Goal: Find specific page/section: Find specific page/section

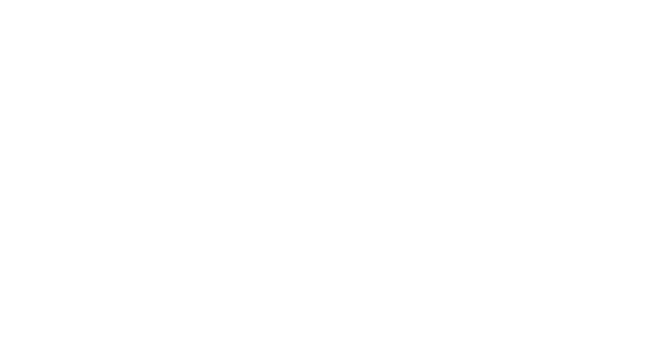
select select "Song"
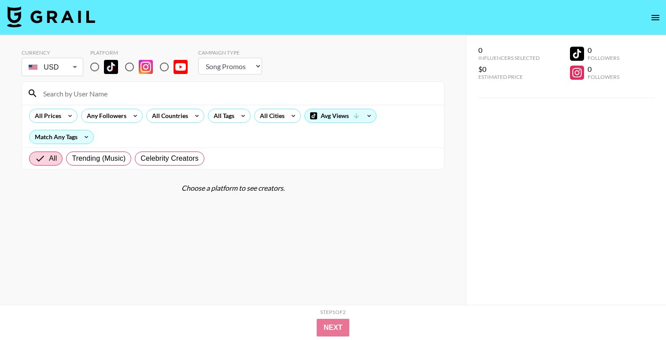
click at [95, 68] on input "radio" at bounding box center [95, 67] width 19 height 19
radio input "true"
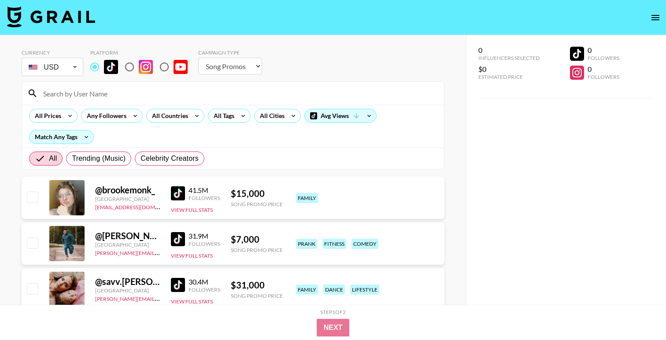
click at [95, 97] on input at bounding box center [238, 93] width 401 height 14
paste input "@valeriya.eros"
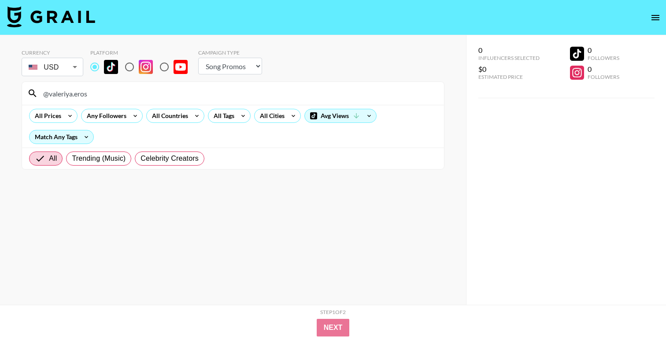
drag, startPoint x: 108, startPoint y: 93, endPoint x: 16, endPoint y: 90, distance: 91.7
click at [16, 90] on div "Currency USD USD ​ Platform Campaign Type Choose Type... Song Promos Brand Prom…" at bounding box center [233, 187] width 466 height 305
paste input "hollyscarfone"
drag, startPoint x: 242, startPoint y: 93, endPoint x: 34, endPoint y: 86, distance: 208.2
click at [34, 86] on div "@hollyscarfone" at bounding box center [233, 93] width 422 height 23
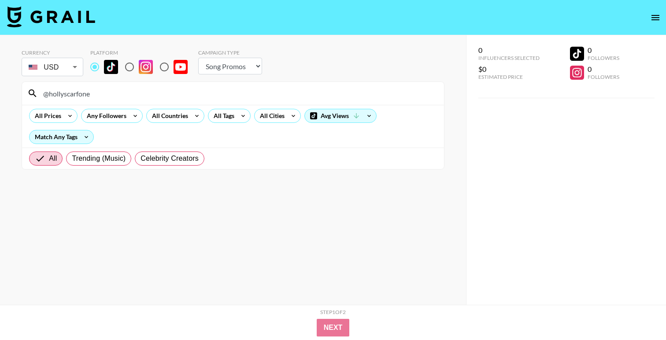
paste input "makeuppbyruthi"
drag, startPoint x: 159, startPoint y: 94, endPoint x: 0, endPoint y: 83, distance: 159.0
click at [0, 83] on div "Currency USD USD ​ Platform Campaign Type Choose Type... Song Promos Brand Prom…" at bounding box center [233, 187] width 466 height 305
paste input "skulltress"
drag, startPoint x: 108, startPoint y: 94, endPoint x: 0, endPoint y: 81, distance: 108.3
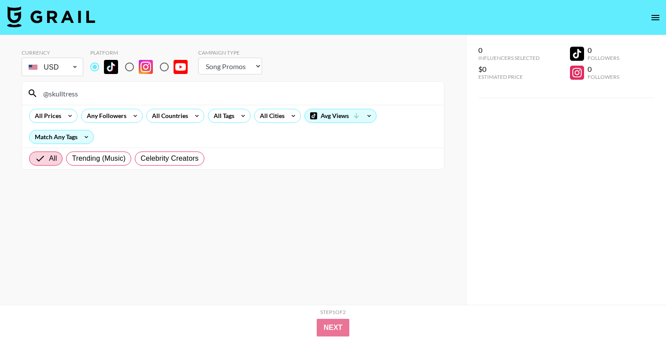
click at [1, 82] on div "Currency USD USD ​ Platform Campaign Type Choose Type... Song Promos Brand Prom…" at bounding box center [233, 187] width 466 height 305
paste input "nataliireynold"
drag, startPoint x: 126, startPoint y: 96, endPoint x: 0, endPoint y: 89, distance: 125.8
click at [0, 89] on div "Currency USD USD ​ Platform Campaign Type Choose Type... Song Promos Brand Prom…" at bounding box center [233, 187] width 466 height 305
paste input "itssamsalter"
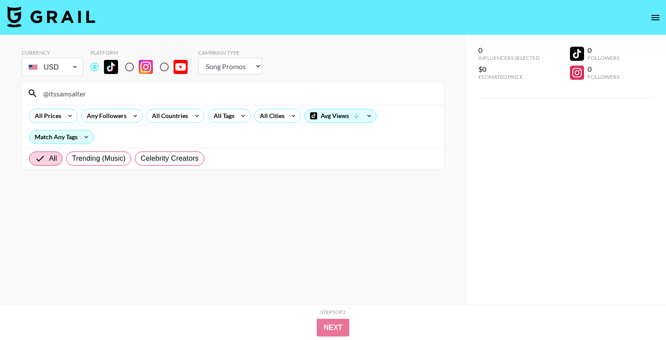
drag, startPoint x: 112, startPoint y: 97, endPoint x: 0, endPoint y: 84, distance: 112.2
click at [1, 84] on div "Currency USD USD ​ Platform Campaign Type Choose Type... Song Promos Brand Prom…" at bounding box center [233, 187] width 466 height 305
paste input "michaelslayersofficial"
drag, startPoint x: 153, startPoint y: 99, endPoint x: 1, endPoint y: 90, distance: 152.7
click at [1, 90] on div "Currency USD USD ​ Platform Campaign Type Choose Type... Song Promos Brand Prom…" at bounding box center [233, 187] width 466 height 305
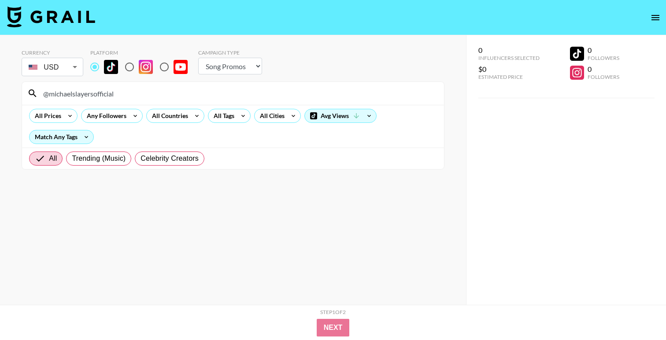
paste input "alee_babeyy"
drag, startPoint x: 135, startPoint y: 98, endPoint x: 1, endPoint y: 76, distance: 135.8
click at [1, 76] on div "Currency USD USD ​ Platform Campaign Type Choose Type... Song Promos Brand Prom…" at bounding box center [233, 187] width 466 height 305
paste input
type input "@alee_babey"
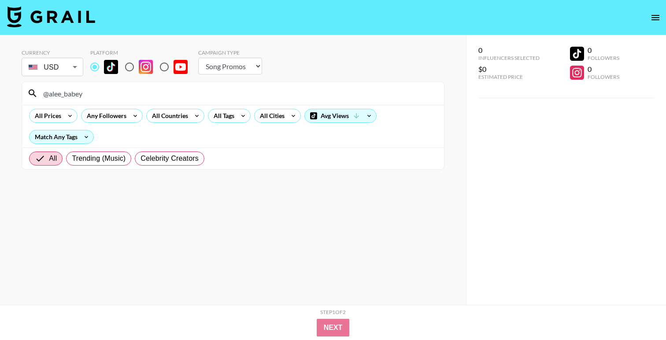
drag, startPoint x: 172, startPoint y: 99, endPoint x: 5, endPoint y: 83, distance: 168.3
click at [5, 83] on div "Currency USD USD ​ Platform Campaign Type Choose Type... Song Promos Brand Prom…" at bounding box center [233, 187] width 466 height 305
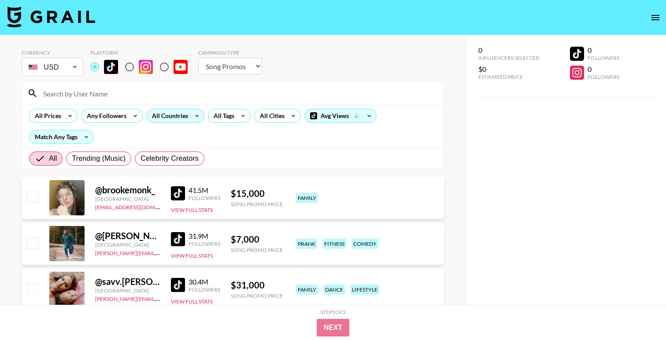
click at [195, 120] on icon at bounding box center [197, 115] width 14 height 13
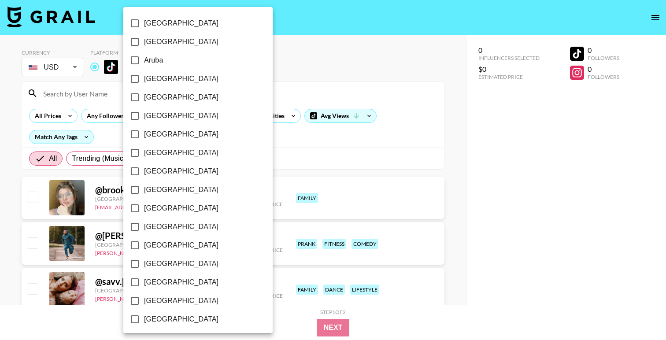
click at [310, 49] on div at bounding box center [333, 170] width 666 height 340
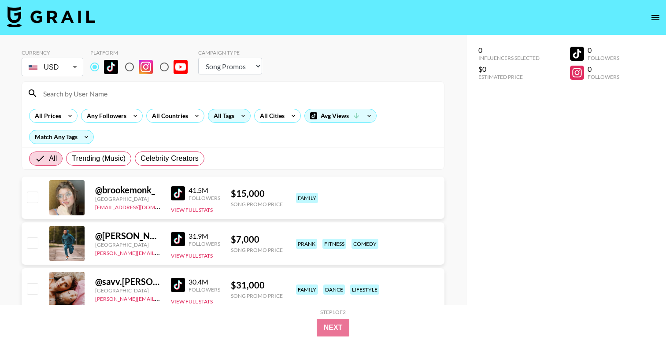
click at [245, 119] on icon at bounding box center [243, 115] width 14 height 13
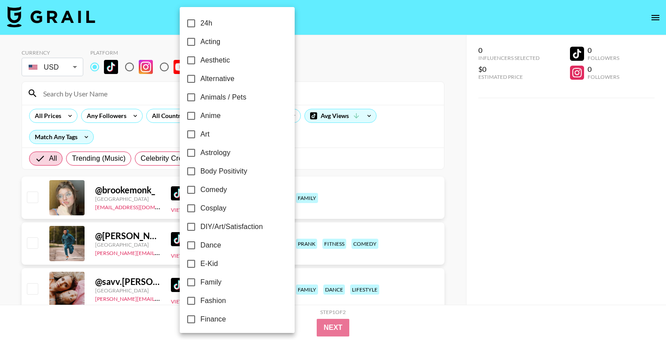
click at [223, 98] on span "Animals / Pets" at bounding box center [224, 97] width 46 height 11
click at [201, 98] on input "Animals / Pets" at bounding box center [191, 97] width 19 height 19
checkbox input "true"
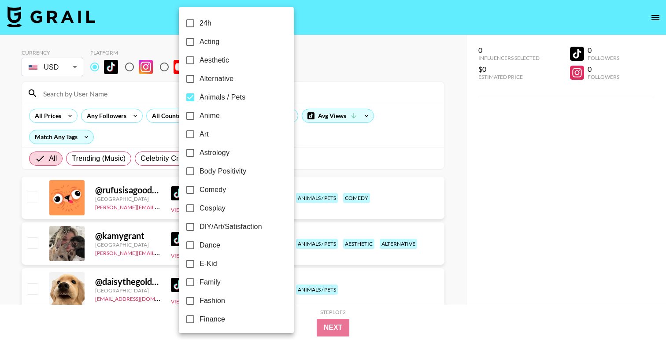
click at [371, 72] on div at bounding box center [333, 170] width 666 height 340
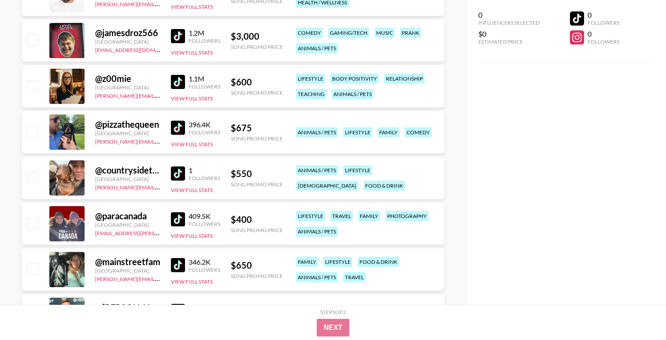
scroll to position [712, 0]
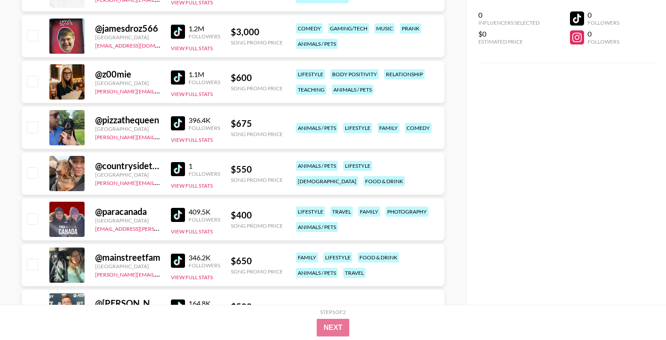
click at [181, 170] on img at bounding box center [178, 169] width 14 height 14
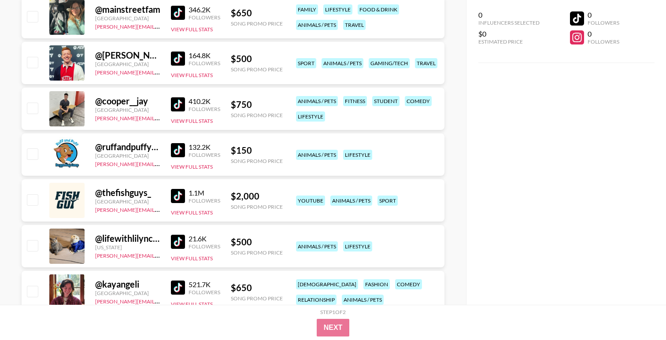
scroll to position [965, 0]
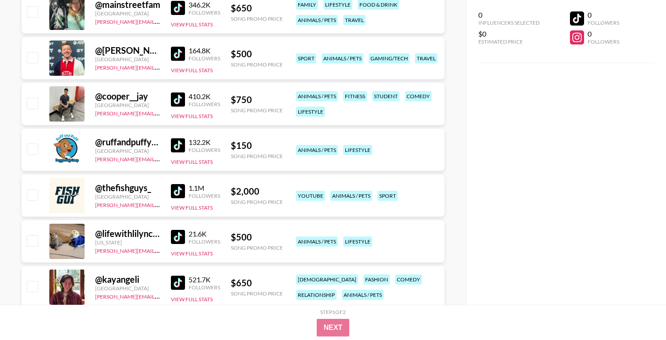
click at [178, 147] on img at bounding box center [178, 145] width 14 height 14
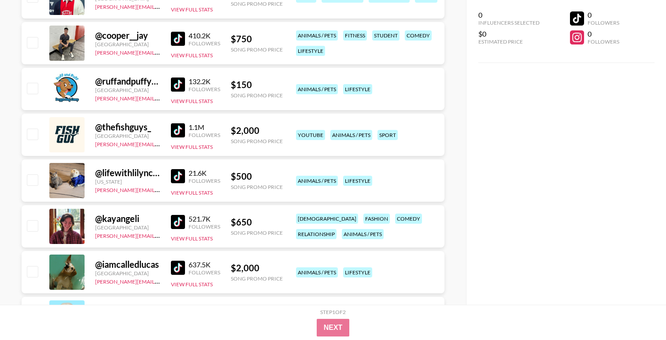
scroll to position [1029, 0]
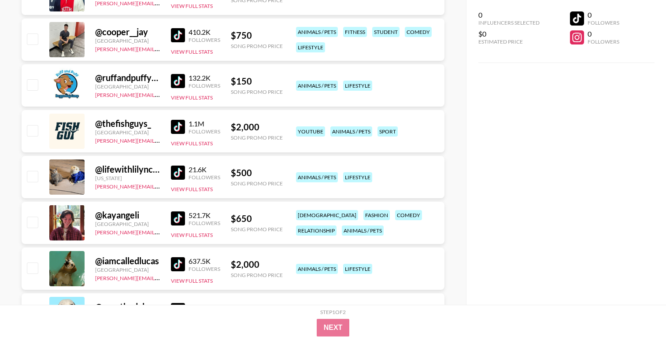
click at [179, 169] on img at bounding box center [178, 173] width 14 height 14
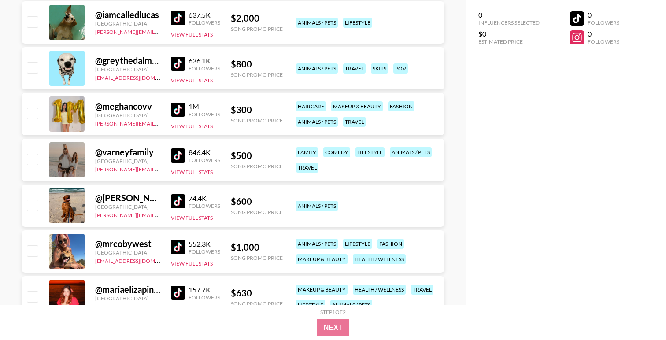
scroll to position [1279, 0]
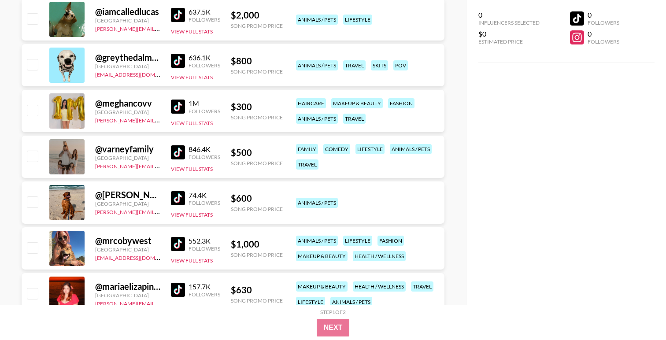
click at [177, 107] on img at bounding box center [178, 107] width 14 height 14
click at [176, 199] on img at bounding box center [178, 198] width 14 height 14
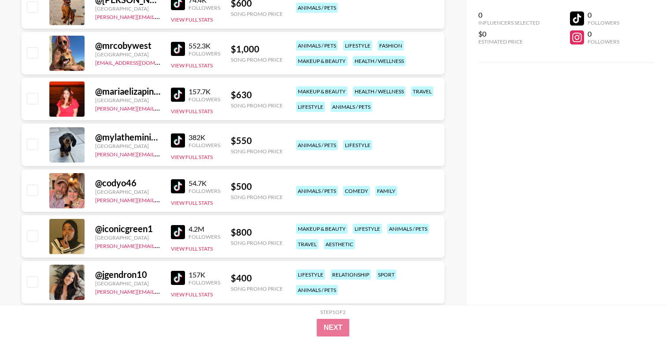
scroll to position [1476, 0]
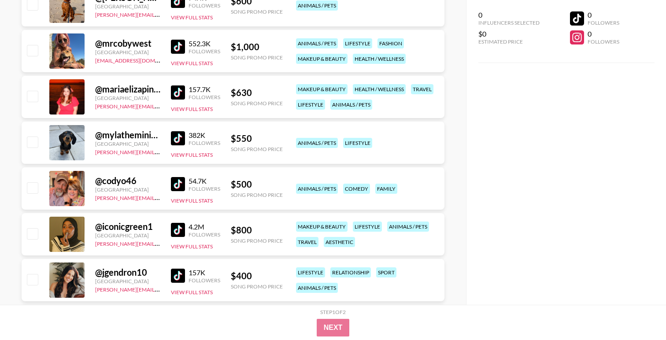
click at [177, 139] on img at bounding box center [178, 138] width 14 height 14
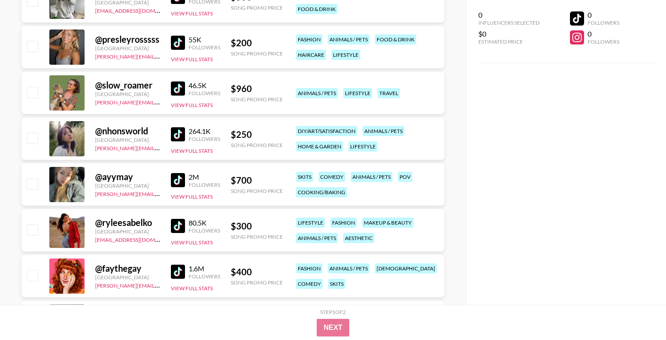
scroll to position [1811, 0]
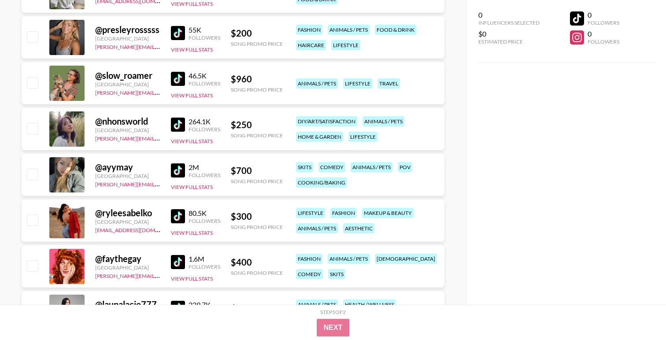
click at [168, 78] on div "@ slow_roamer [GEOGRAPHIC_DATA] [PERSON_NAME][EMAIL_ADDRESS][DOMAIN_NAME] 46.5K…" at bounding box center [233, 83] width 423 height 42
click at [179, 77] on img at bounding box center [178, 79] width 14 height 14
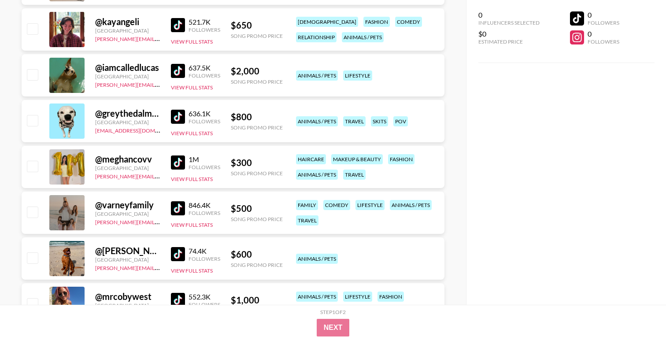
scroll to position [1087, 0]
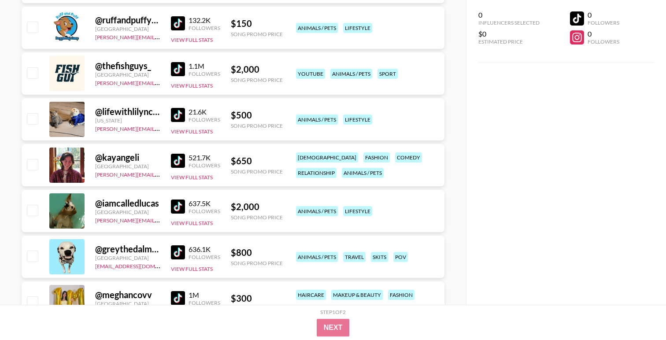
click at [180, 253] on img at bounding box center [178, 253] width 14 height 14
click at [177, 208] on img at bounding box center [178, 207] width 14 height 14
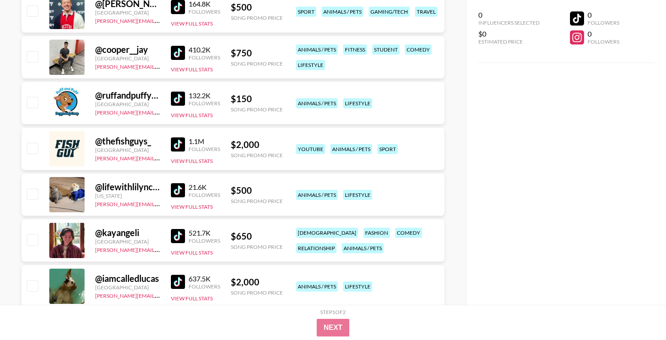
scroll to position [1005, 0]
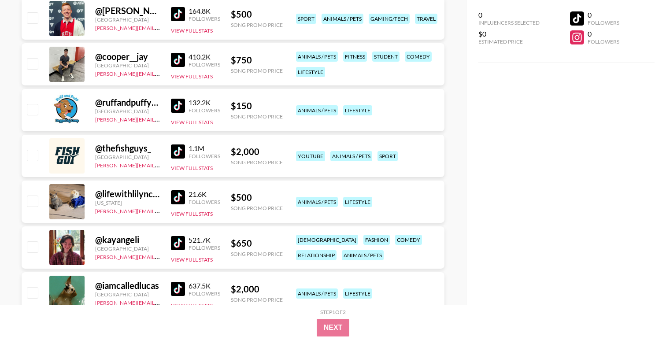
click at [184, 153] on img at bounding box center [178, 152] width 14 height 14
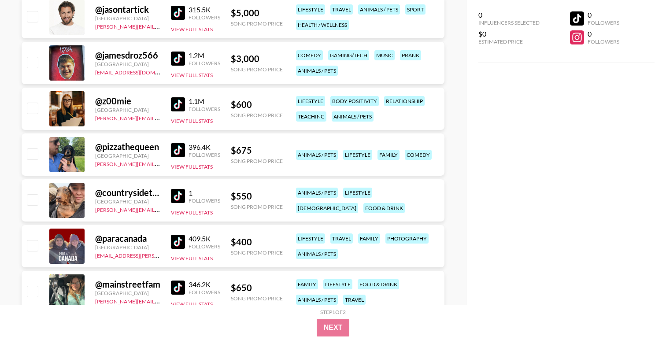
scroll to position [682, 0]
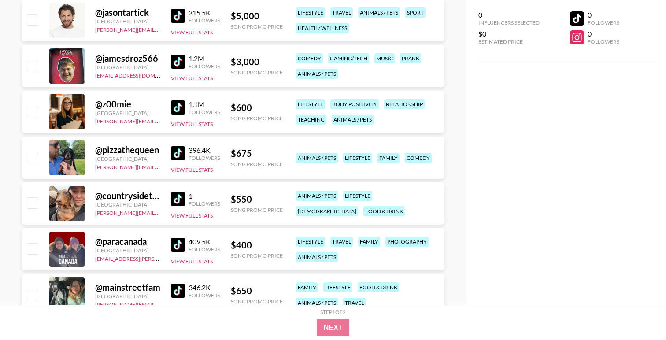
click at [184, 112] on img at bounding box center [178, 107] width 14 height 14
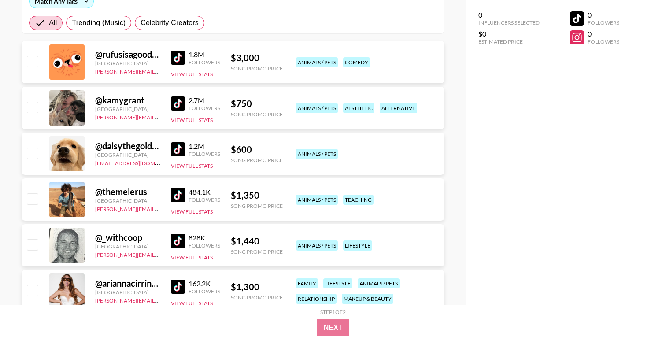
scroll to position [126, 0]
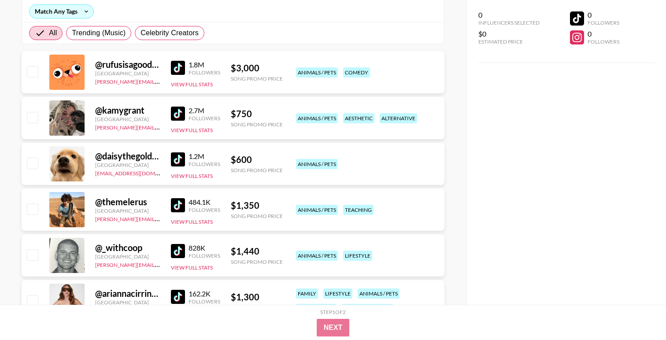
click at [179, 160] on img at bounding box center [178, 160] width 14 height 14
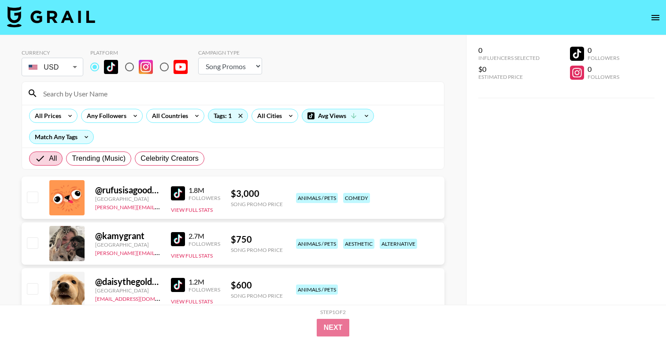
click at [138, 95] on input at bounding box center [238, 93] width 401 height 14
paste input "@daisythegoldiee"
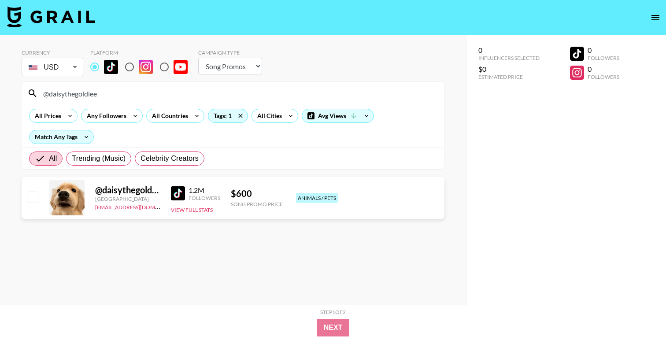
click at [153, 209] on div "[EMAIL_ADDRESS][DOMAIN_NAME]" at bounding box center [127, 206] width 65 height 9
drag, startPoint x: 137, startPoint y: 99, endPoint x: 0, endPoint y: 86, distance: 137.7
click at [0, 86] on div "Currency USD USD ​ Platform Campaign Type Choose Type... Song Promos Brand Prom…" at bounding box center [233, 187] width 466 height 305
paste input "lifewithlilyncoco"
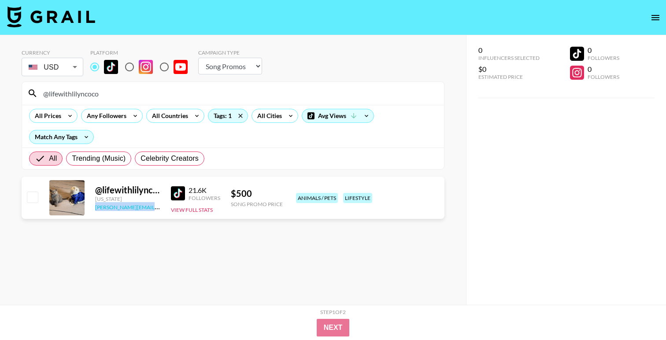
copy link "[PERSON_NAME][EMAIL_ADDRESS][DOMAIN_NAME]"
drag, startPoint x: 72, startPoint y: 89, endPoint x: 0, endPoint y: 78, distance: 73.3
click at [0, 78] on div "Currency USD USD ​ Platform Campaign Type Choose Type... Song Promos Brand Prom…" at bounding box center [233, 187] width 466 height 305
paste input "ruffandpuffyyc"
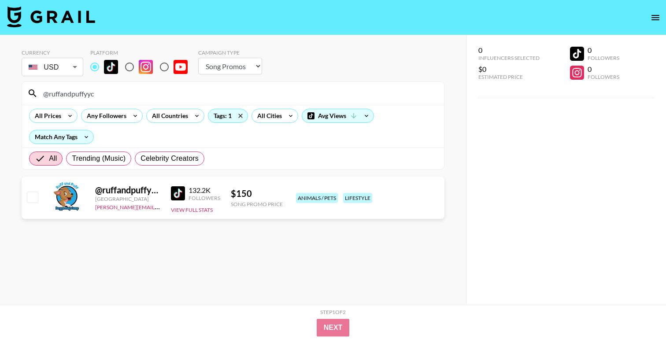
type input "@ruffandpuffyyc"
copy link "[PERSON_NAME][EMAIL_ADDRESS][DOMAIN_NAME]"
